Goal: Information Seeking & Learning: Learn about a topic

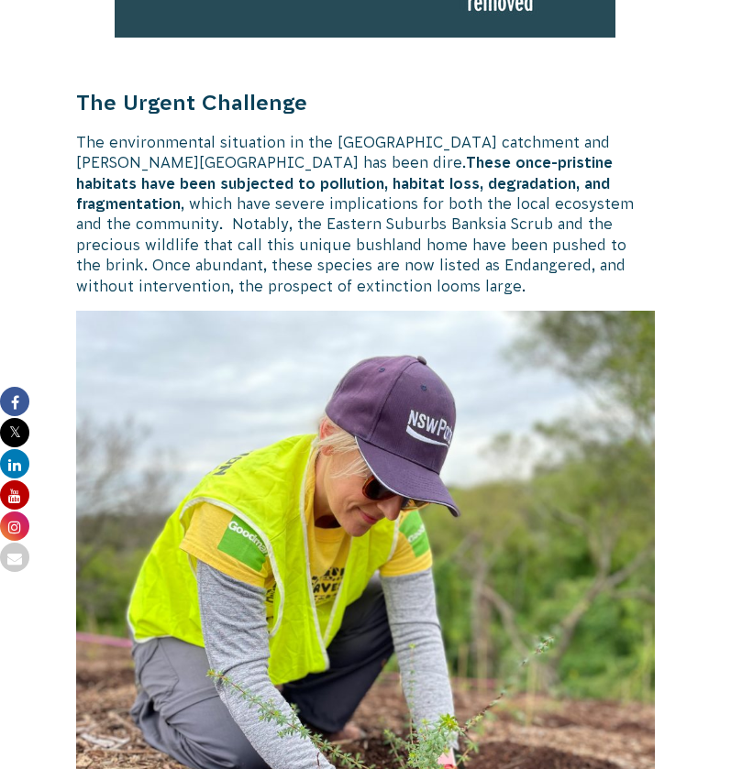
click at [466, 179] on strong "These once-pristine habitats have been subjected to pollution, habitat loss, de…" at bounding box center [344, 183] width 536 height 58
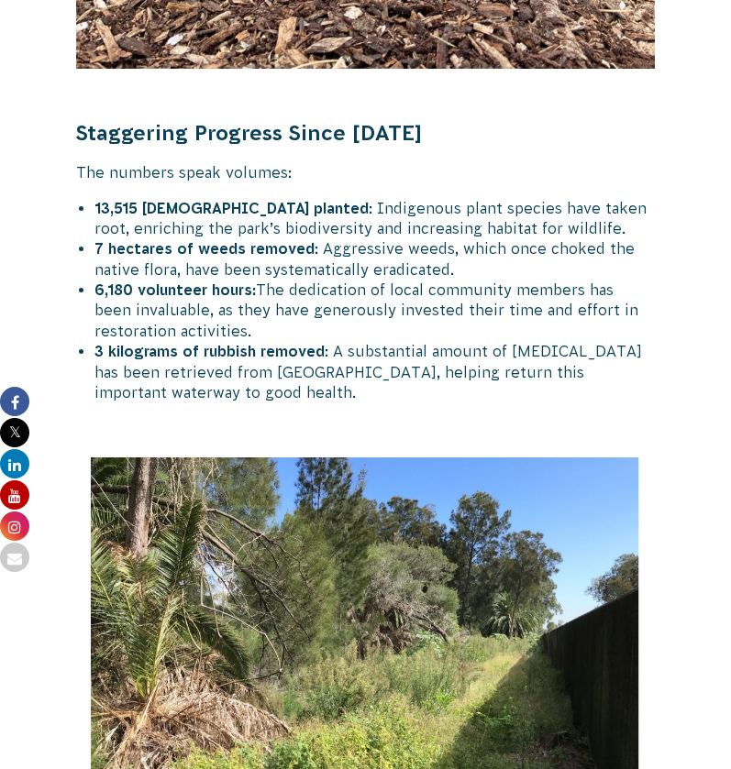
scroll to position [2060, 0]
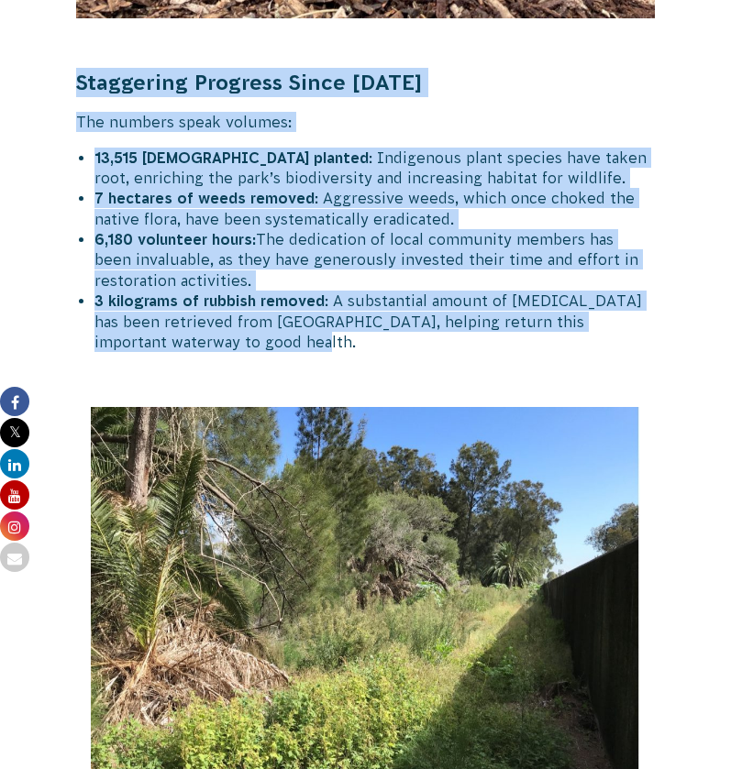
drag, startPoint x: 78, startPoint y: 75, endPoint x: 314, endPoint y: 328, distance: 345.8
copy div "Staggering Progress Since [DATE] The numbers speak volumes: 13,515 natives plan…"
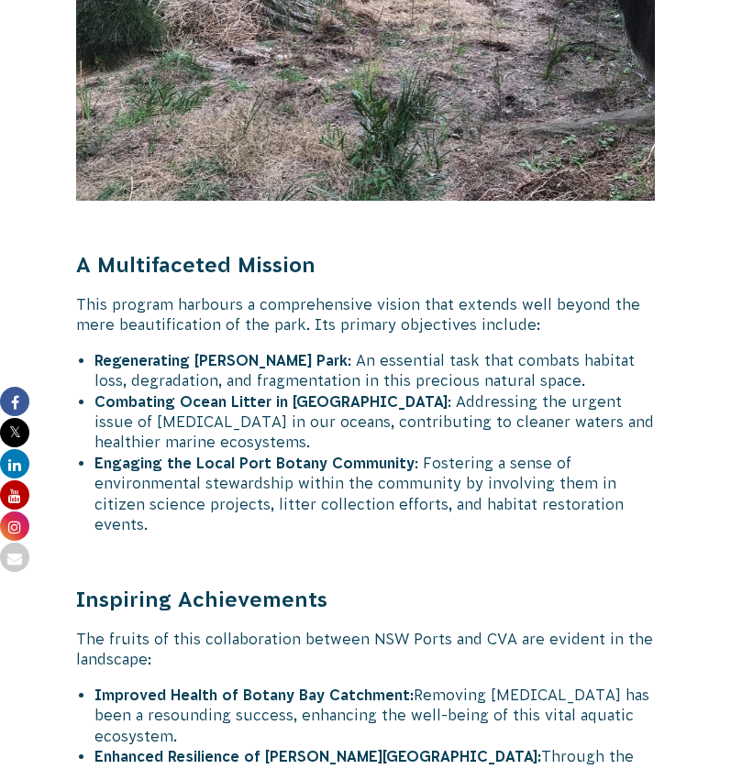
scroll to position [3217, 0]
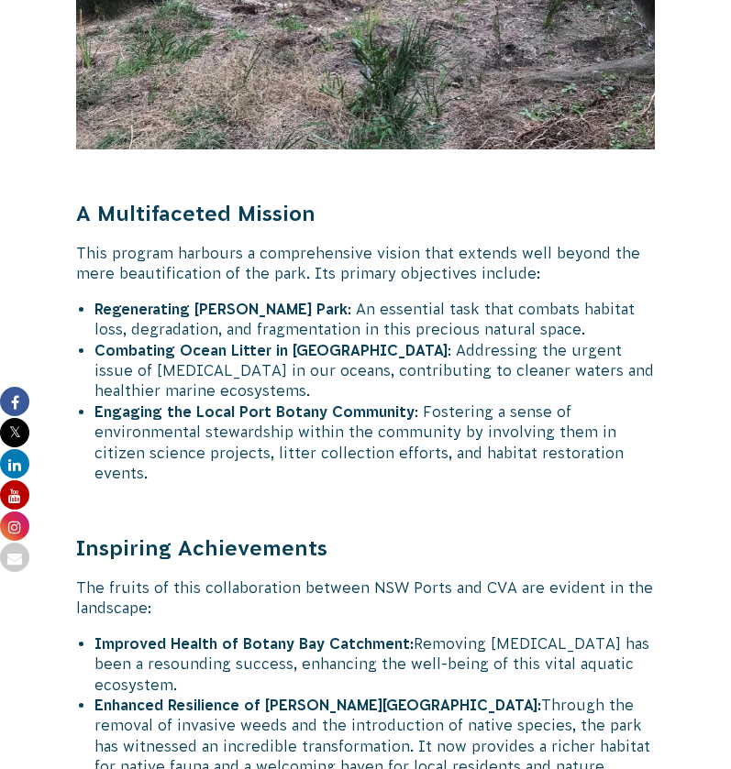
click at [331, 373] on li "Combating Ocean Litter in [GEOGRAPHIC_DATA] : Addressing the urgent issue of [M…" at bounding box center [373, 370] width 559 height 61
drag, startPoint x: 330, startPoint y: 370, endPoint x: 238, endPoint y: 334, distance: 99.6
click at [238, 340] on li "Combating Ocean Litter in [GEOGRAPHIC_DATA] : Addressing the urgent issue of [M…" at bounding box center [373, 370] width 559 height 61
click at [72, 286] on div "[DATE] Actions for Biodiversity & Threatened Species CVA Updates Nature Blocks …" at bounding box center [365, 8] width 718 height 5587
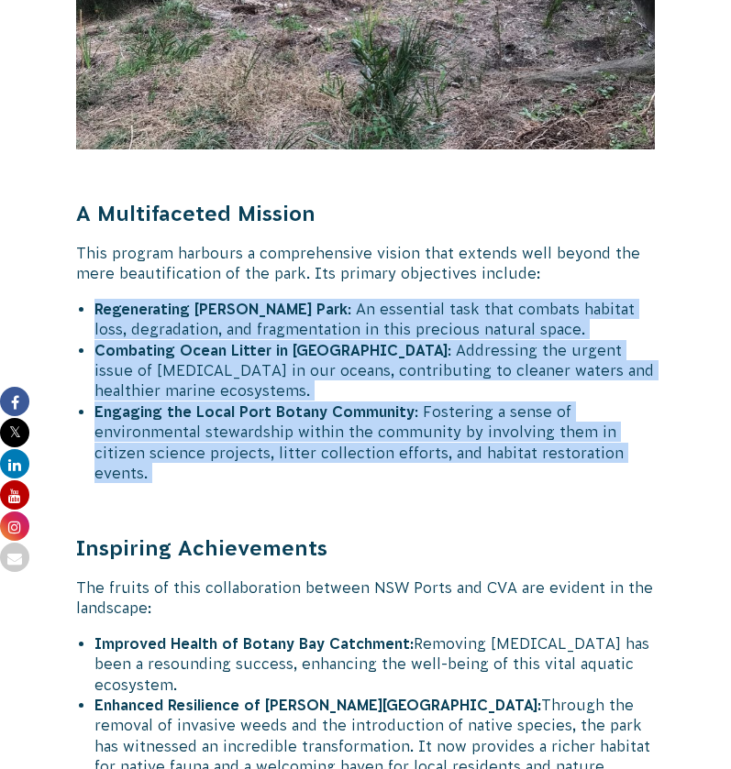
drag, startPoint x: 92, startPoint y: 295, endPoint x: 329, endPoint y: 470, distance: 294.6
click at [326, 464] on li "Engaging the Local Port Botany Community : Fostering a sense of environmental s…" at bounding box center [373, 443] width 559 height 83
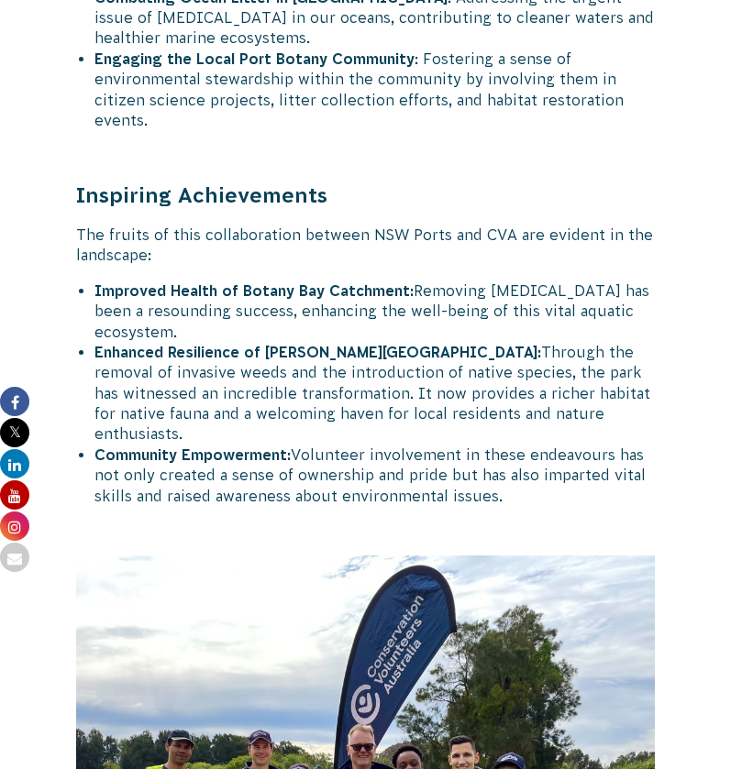
scroll to position [3570, 0]
drag, startPoint x: 290, startPoint y: 410, endPoint x: 274, endPoint y: 399, distance: 19.1
click at [274, 399] on li "Enhanced Resilience of [PERSON_NAME] Park: Through the removal of invasive weed…" at bounding box center [373, 393] width 559 height 103
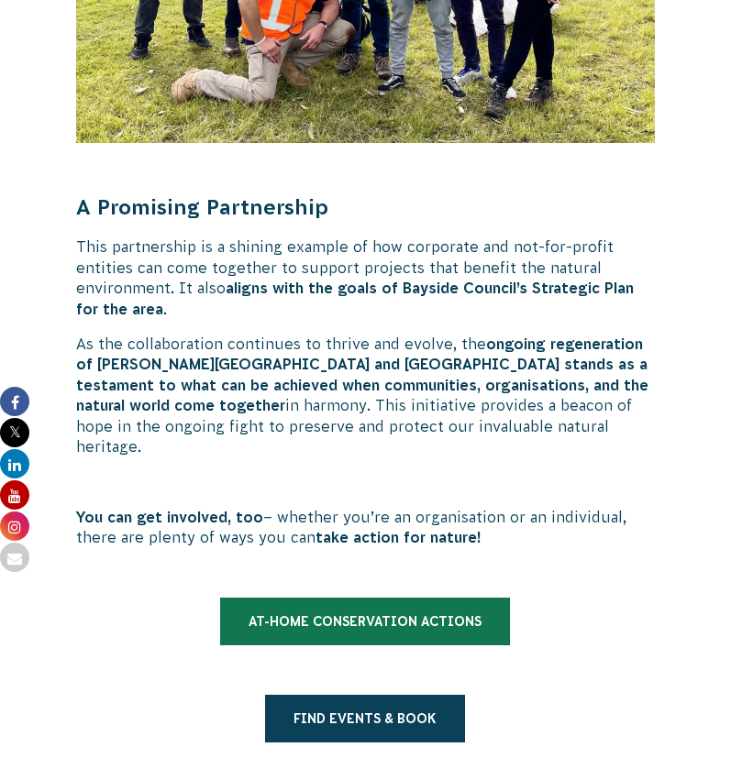
scroll to position [4494, 0]
